Goal: Task Accomplishment & Management: Use online tool/utility

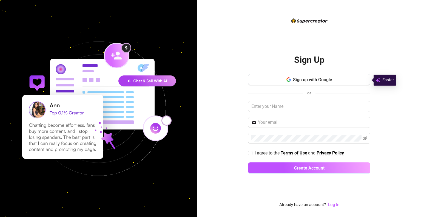
click at [298, 77] on button "Sign up with Google" at bounding box center [309, 79] width 122 height 11
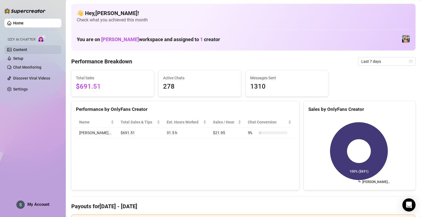
click at [27, 52] on link "Content" at bounding box center [20, 49] width 14 height 4
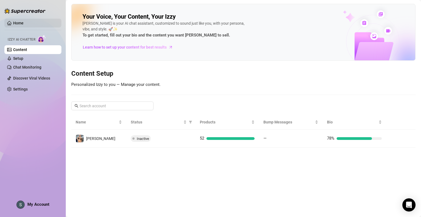
click at [24, 23] on link "Home" at bounding box center [18, 23] width 10 height 4
